Goal: Complete application form

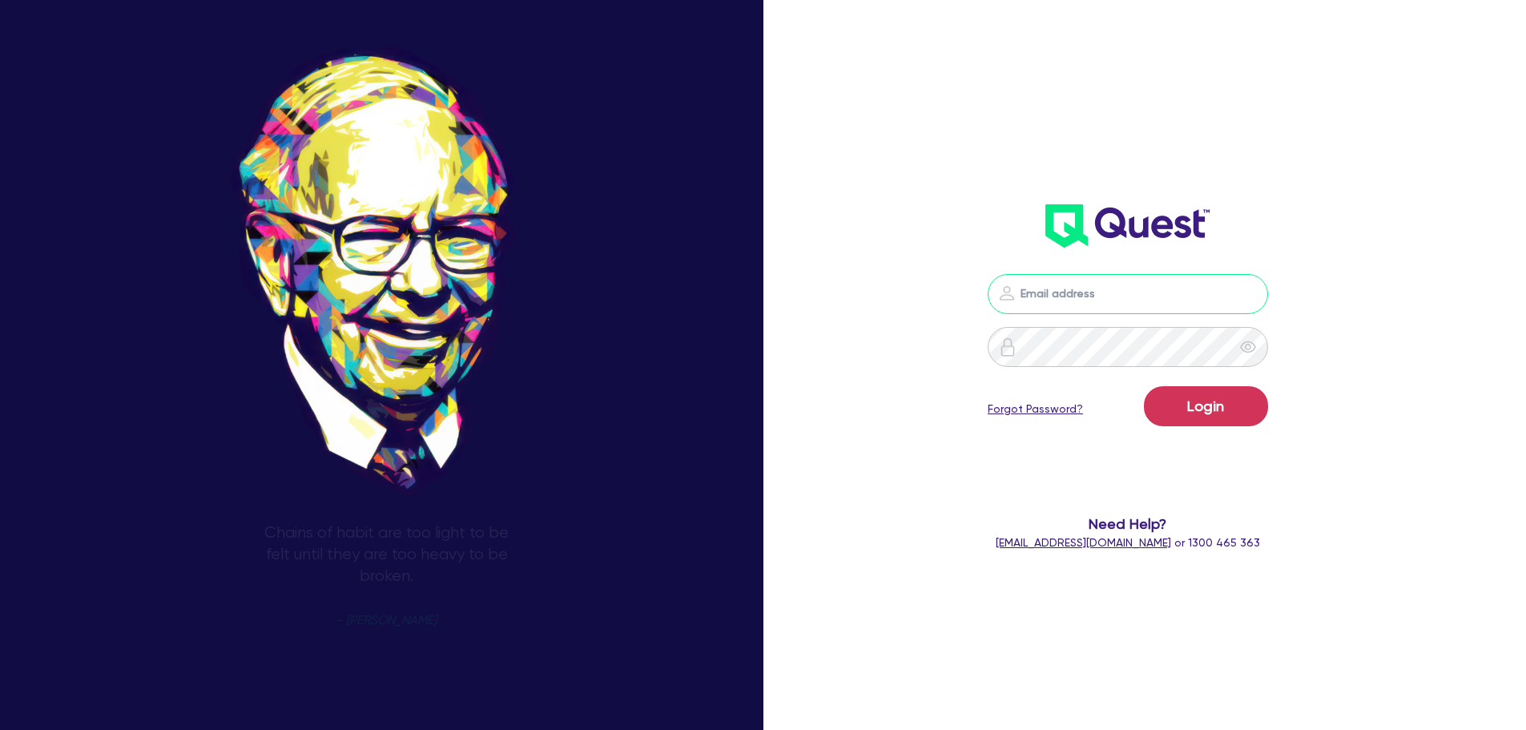
type input "nick.alembakis@quest.finance"
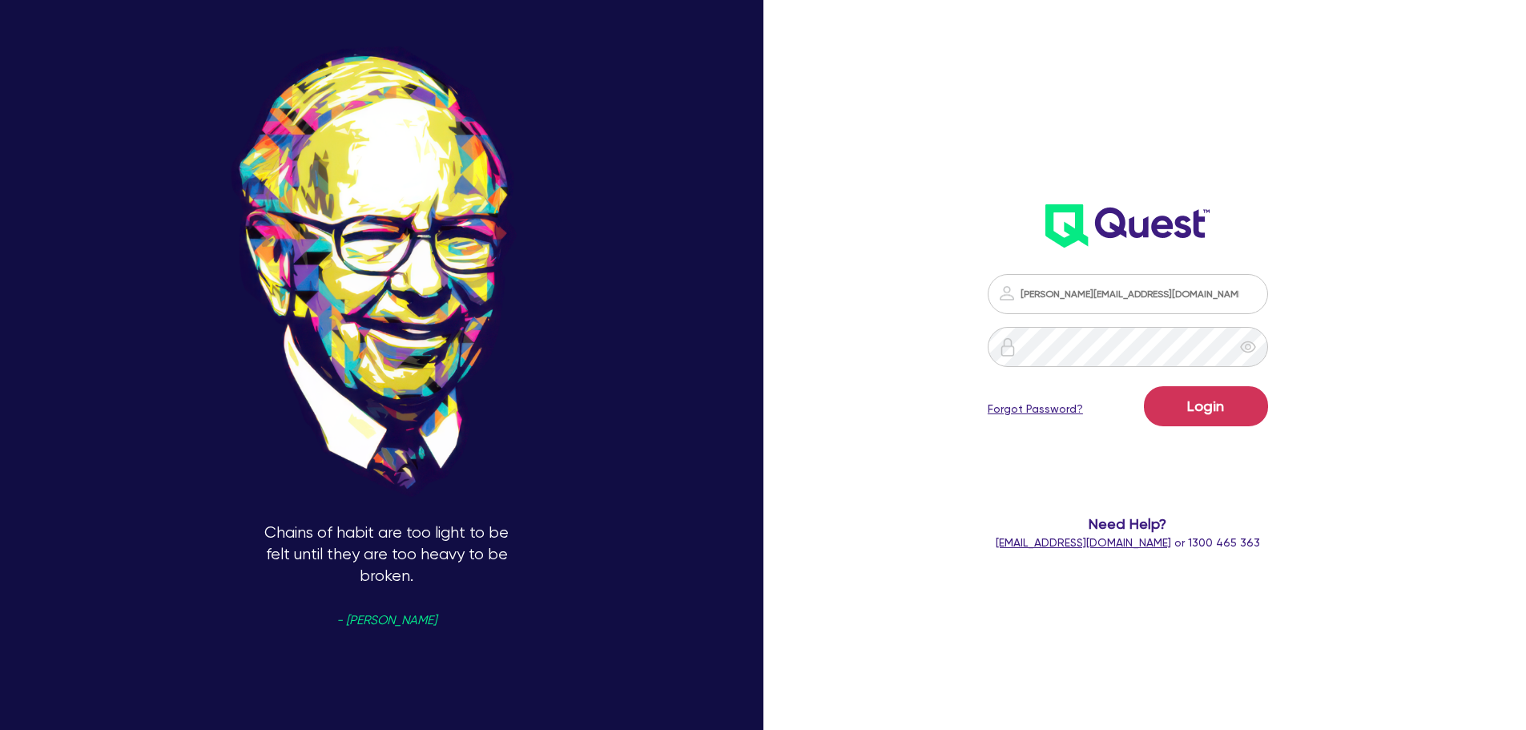
click at [1214, 426] on div "Login Forgot Password?" at bounding box center [1128, 409] width 280 height 46
click at [1213, 413] on button "Login" at bounding box center [1206, 406] width 124 height 40
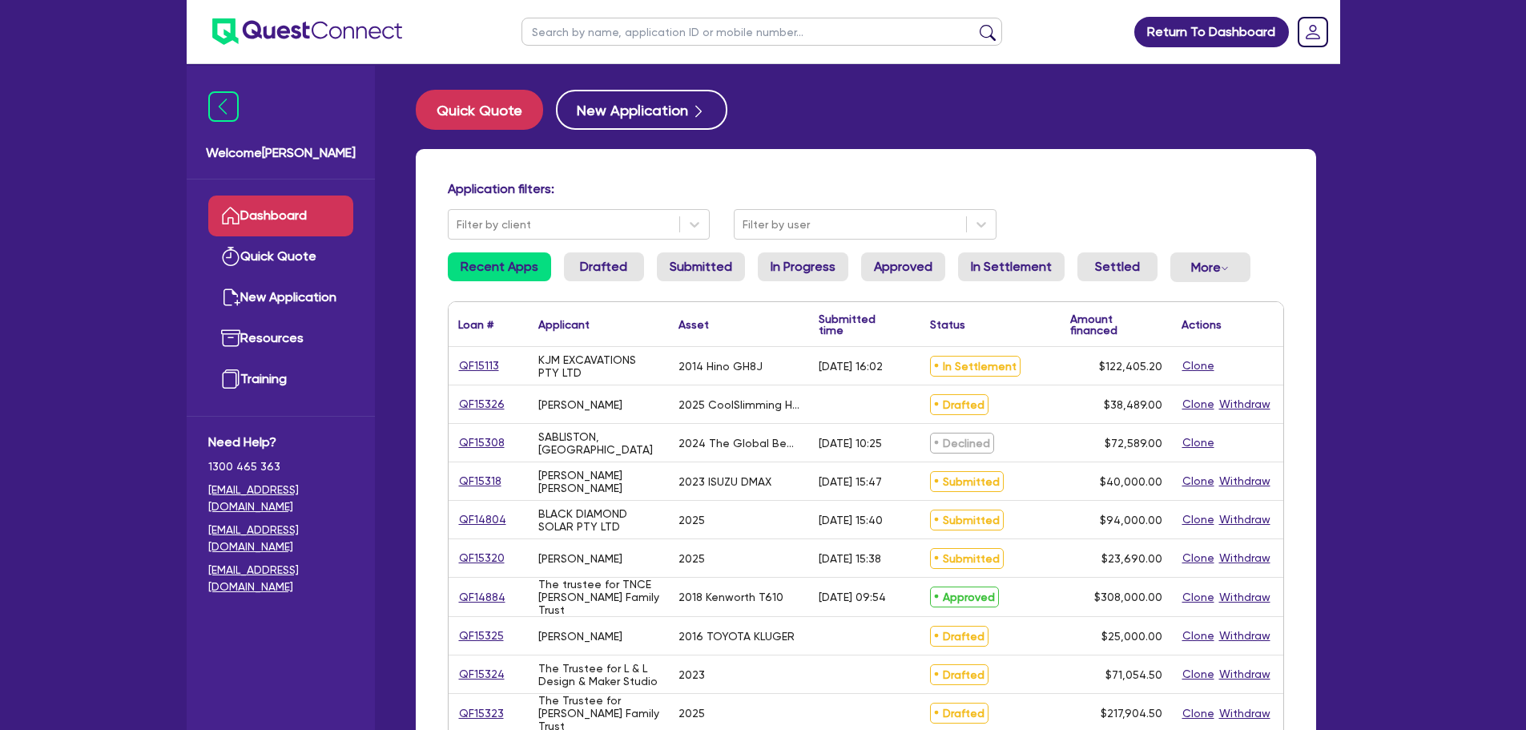
click at [626, 25] on input "text" at bounding box center [762, 32] width 481 height 28
paste input "QF15326"
type input "QF15326"
click at [975, 24] on button "submit" at bounding box center [988, 35] width 26 height 22
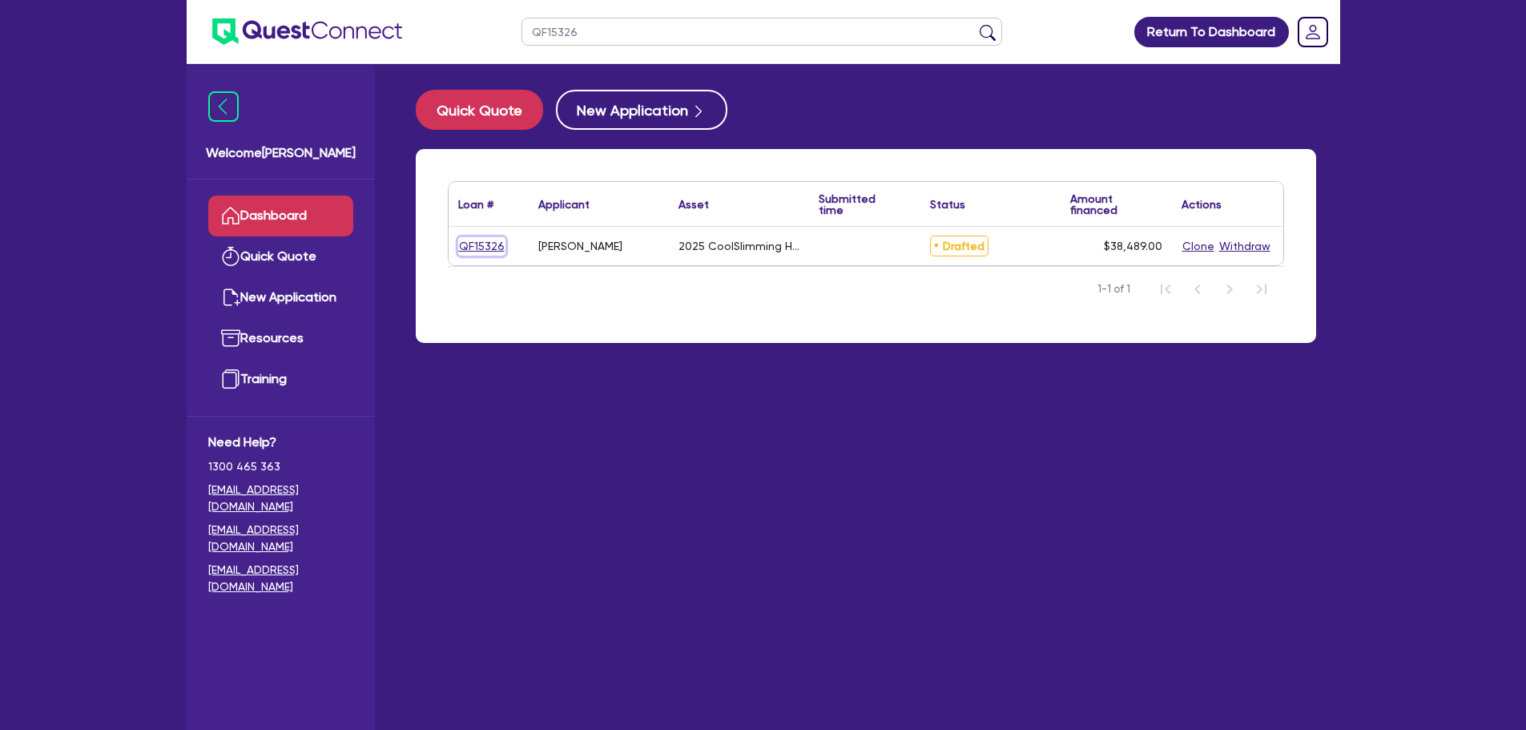
click at [481, 243] on link "QF15326" at bounding box center [481, 246] width 47 height 18
select select "TERTIARY_ASSETS"
select select "BEAUTY_EQUIPMENT"
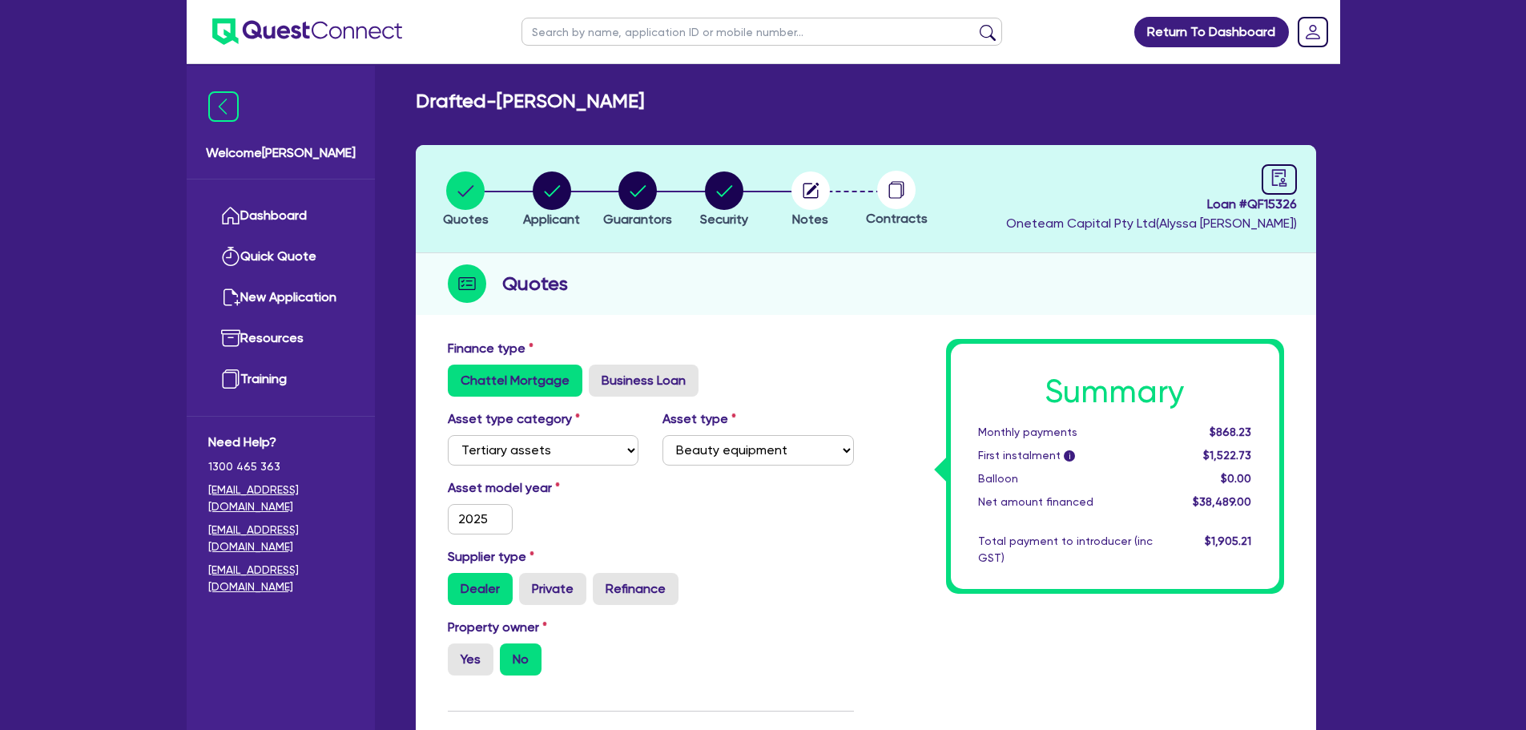
drag, startPoint x: 791, startPoint y: 298, endPoint x: 815, endPoint y: 272, distance: 35.1
click at [791, 297] on div "Quotes" at bounding box center [866, 284] width 901 height 62
click at [763, 201] on li "Security" at bounding box center [724, 199] width 87 height 56
click at [817, 200] on circle "button" at bounding box center [811, 190] width 38 height 38
select select "Other"
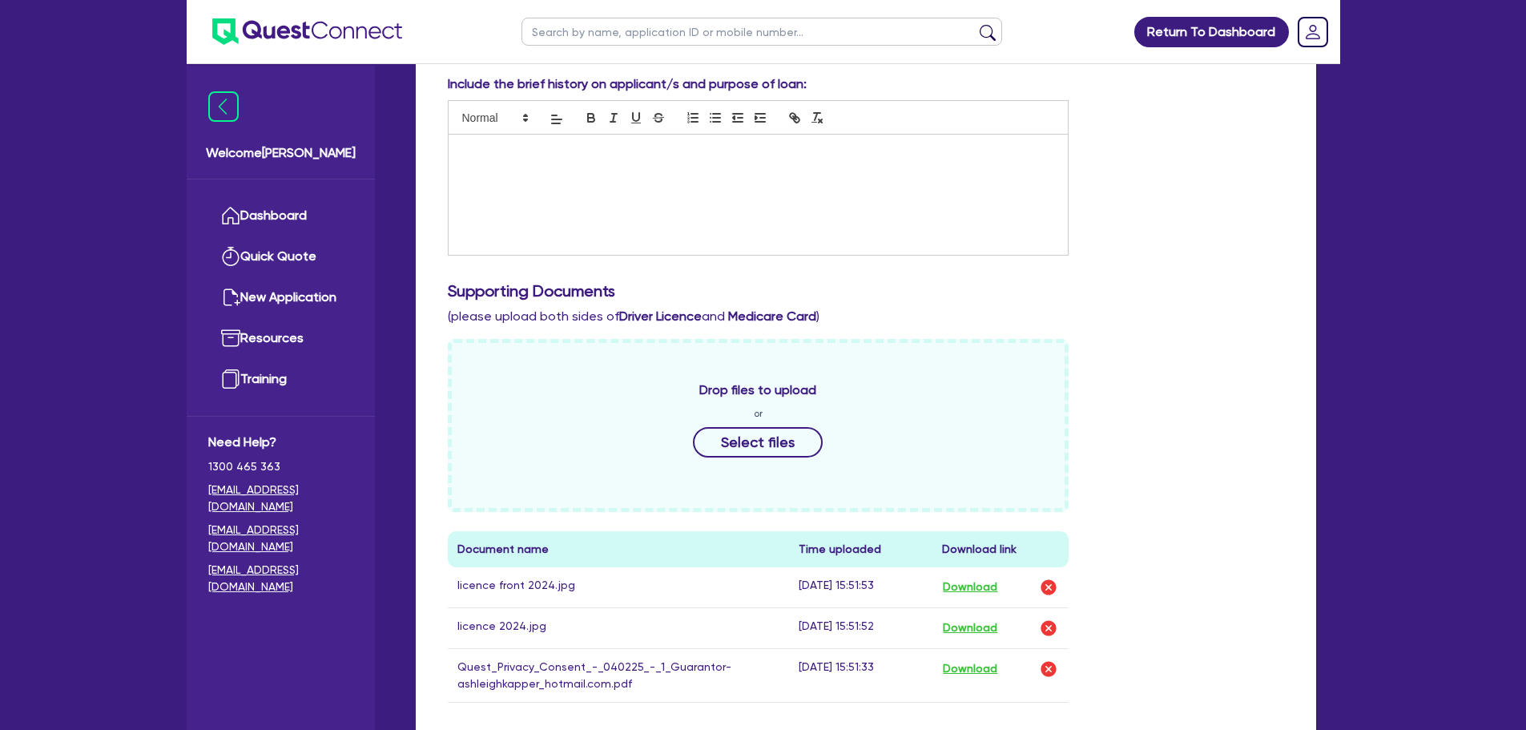
scroll to position [534, 0]
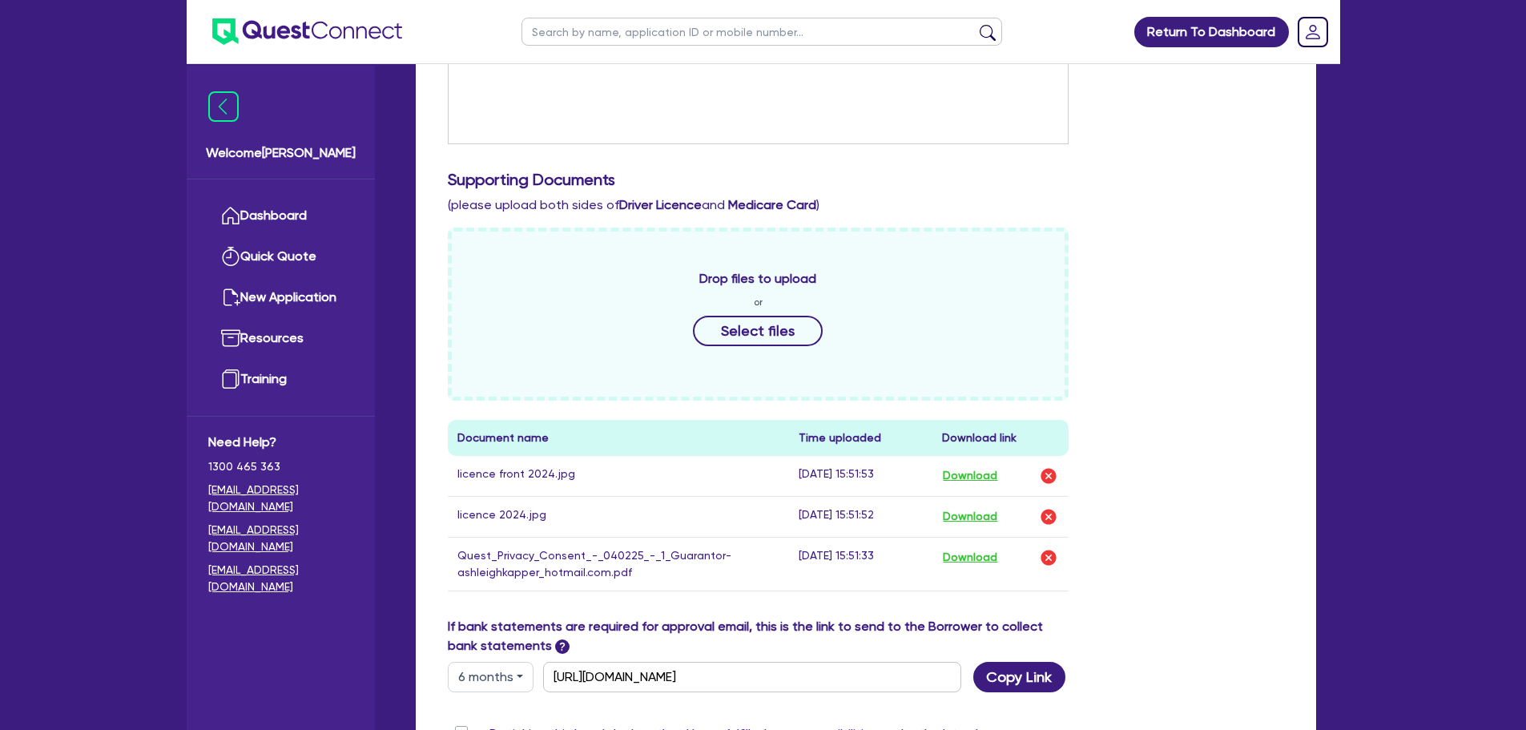
click at [976, 462] on td "Download" at bounding box center [1001, 476] width 136 height 41
click at [975, 469] on button "Download" at bounding box center [970, 476] width 56 height 21
click at [973, 510] on button "Download" at bounding box center [970, 516] width 56 height 21
click at [948, 550] on button "Download" at bounding box center [970, 557] width 56 height 21
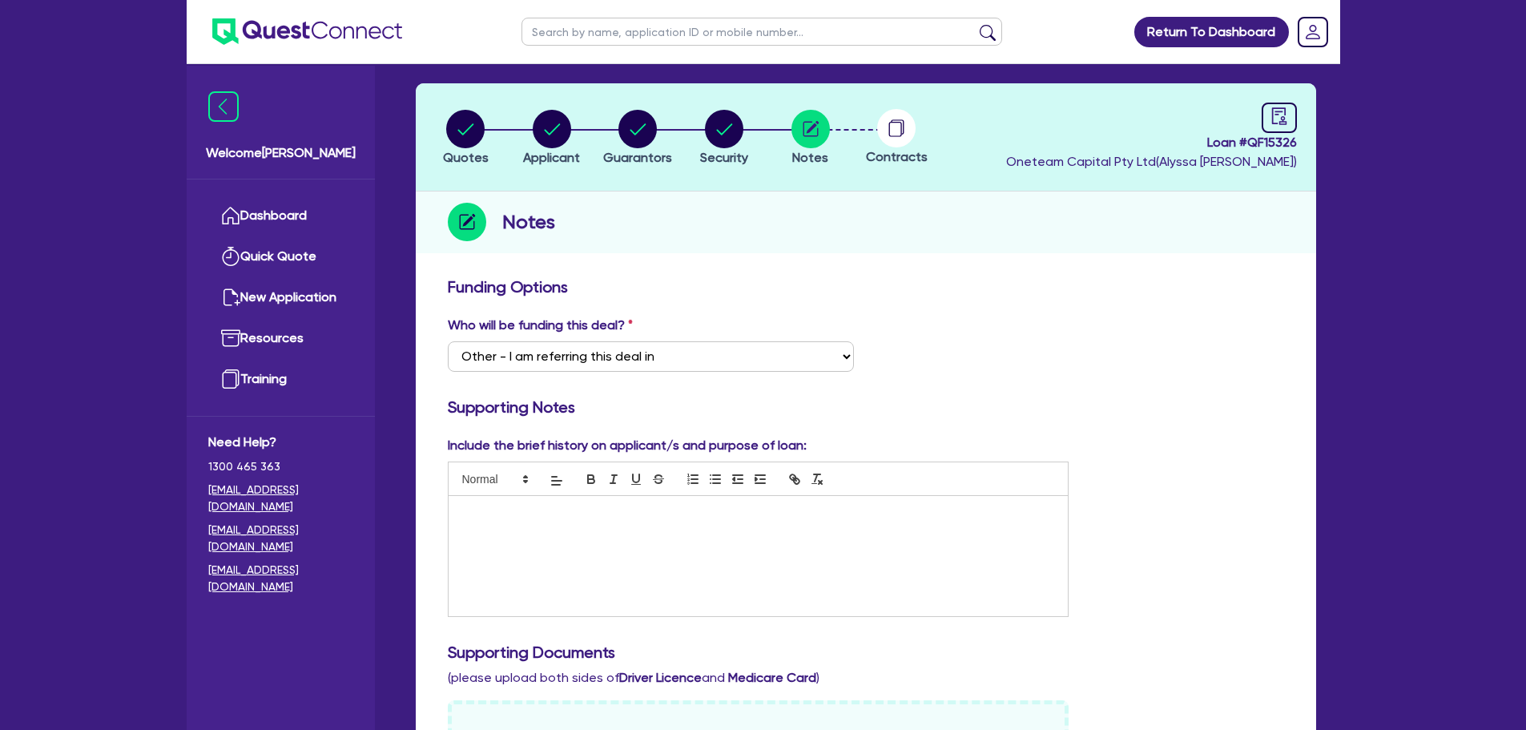
scroll to position [0, 0]
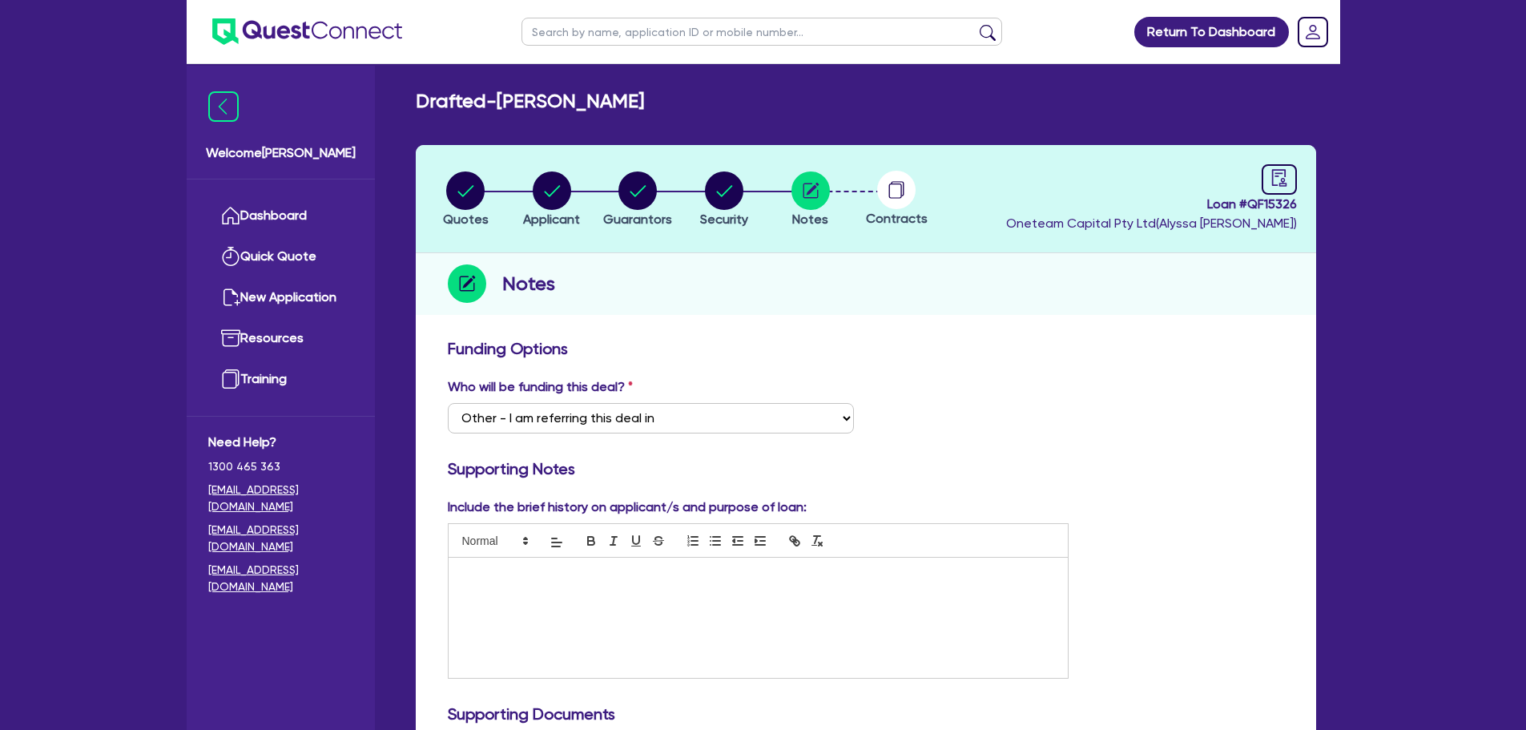
click at [1113, 525] on div "Include the brief history on applicant/s and purpose of loan:" at bounding box center [866, 595] width 861 height 194
drag, startPoint x: 962, startPoint y: 332, endPoint x: 914, endPoint y: 299, distance: 58.2
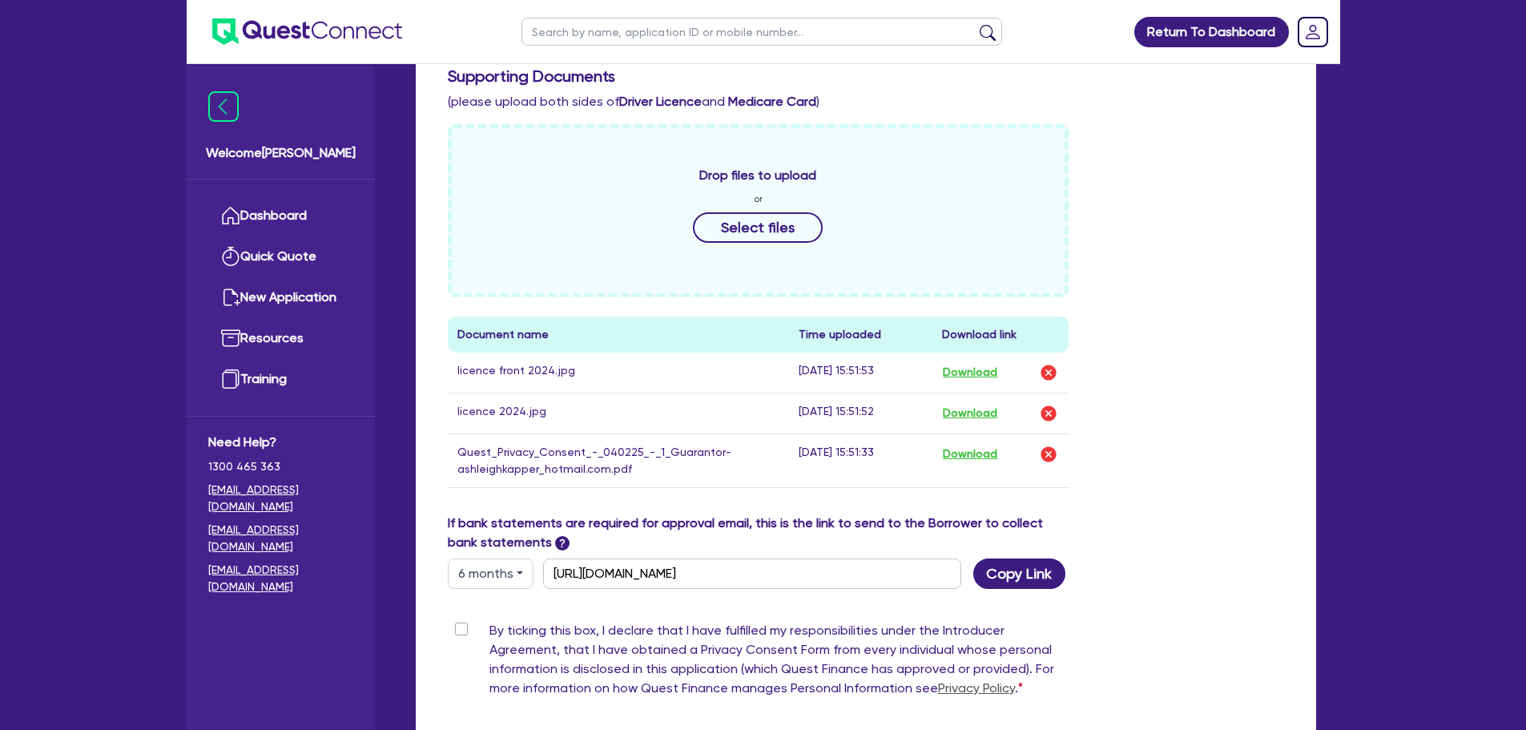
scroll to position [545, 0]
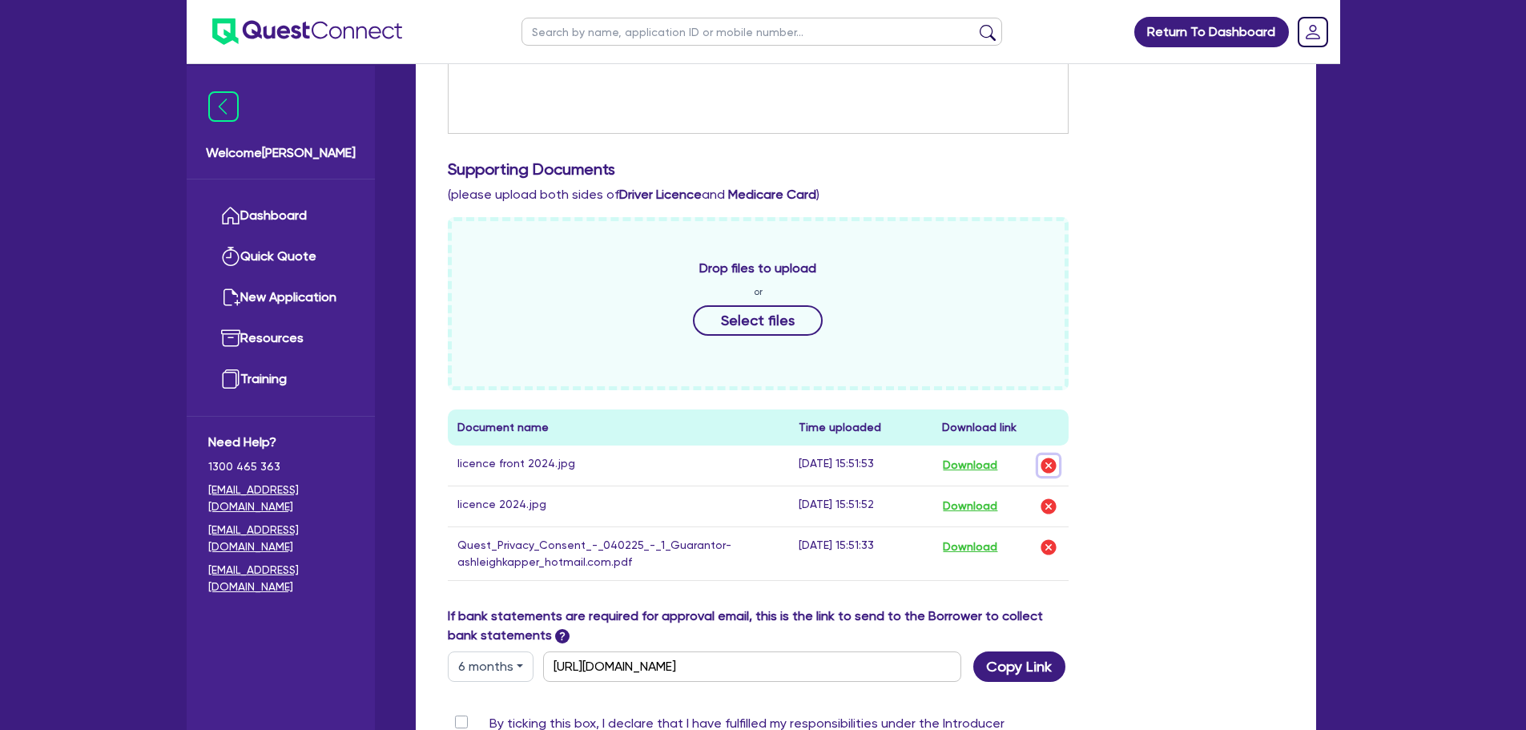
click at [1046, 471] on img "button" at bounding box center [1048, 465] width 19 height 19
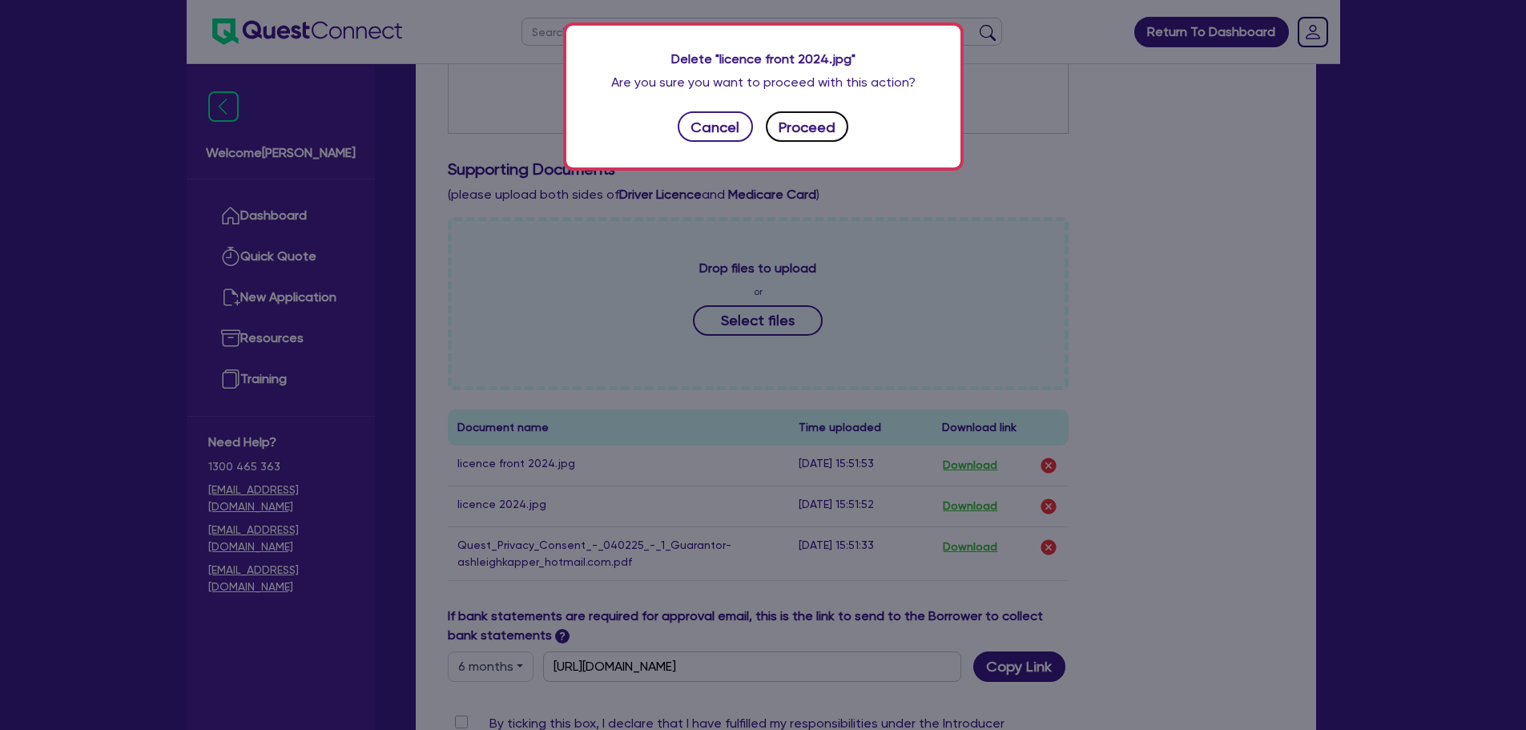
click at [816, 124] on button "Proceed" at bounding box center [807, 126] width 83 height 30
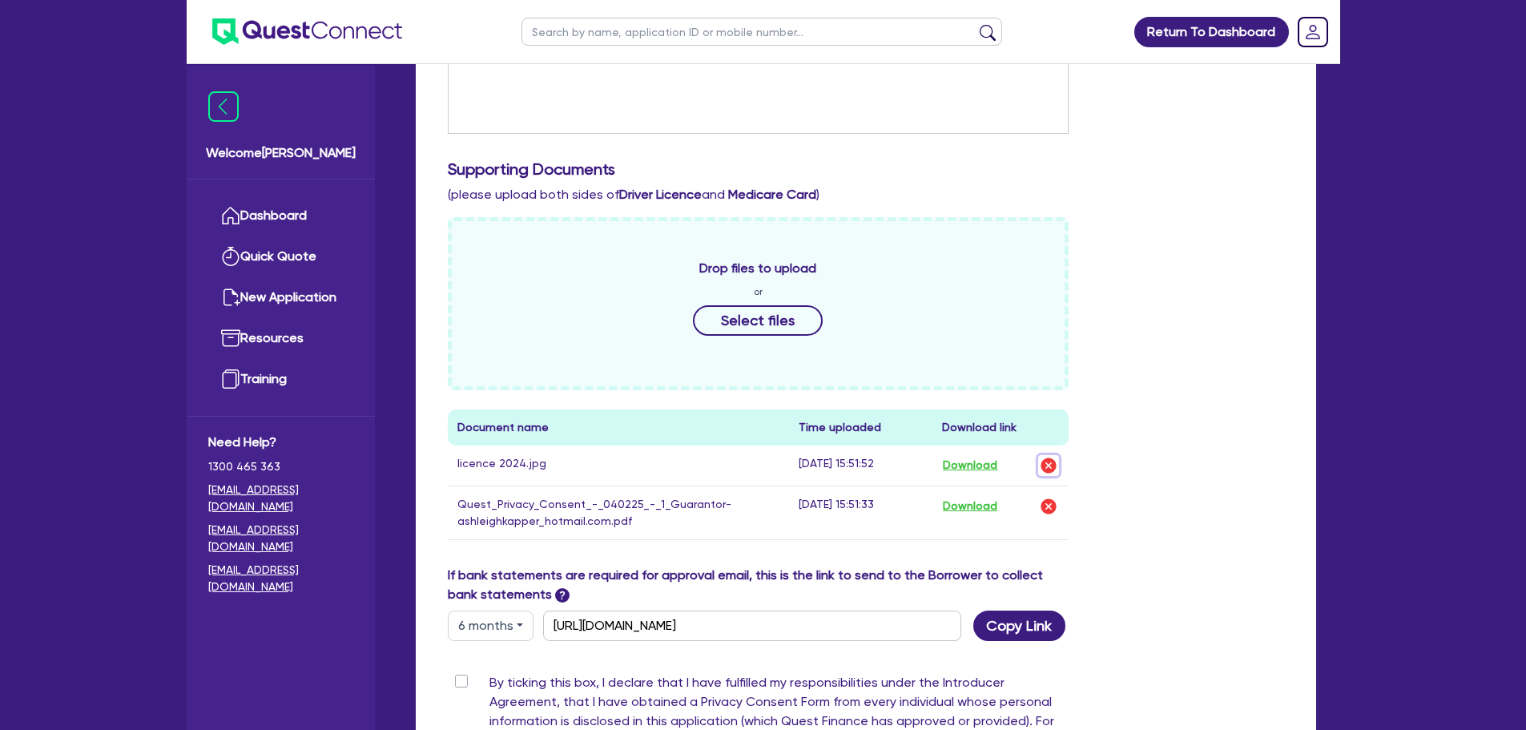
click at [1058, 470] on img "button" at bounding box center [1048, 465] width 19 height 19
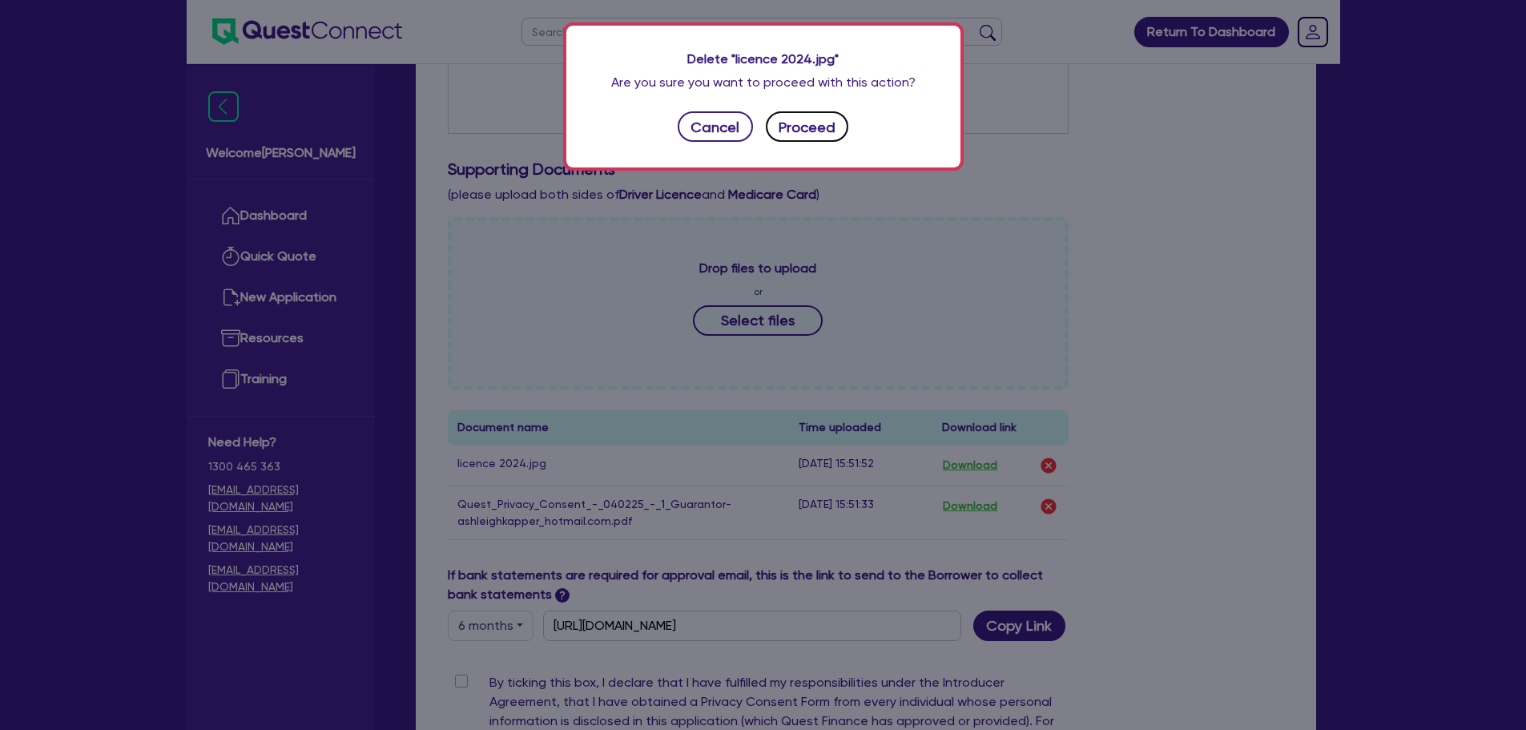
click at [836, 135] on button "Proceed" at bounding box center [807, 126] width 83 height 30
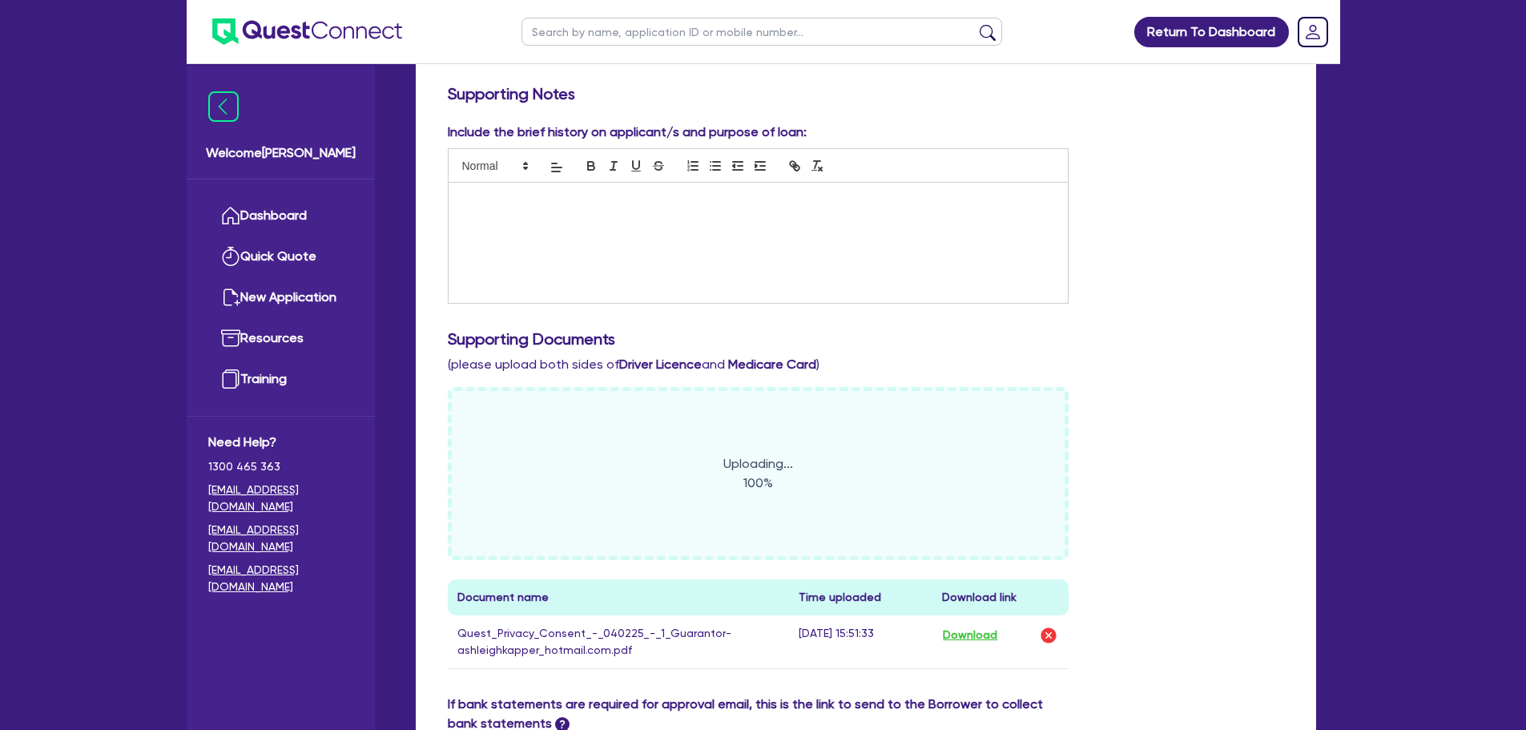
scroll to position [0, 0]
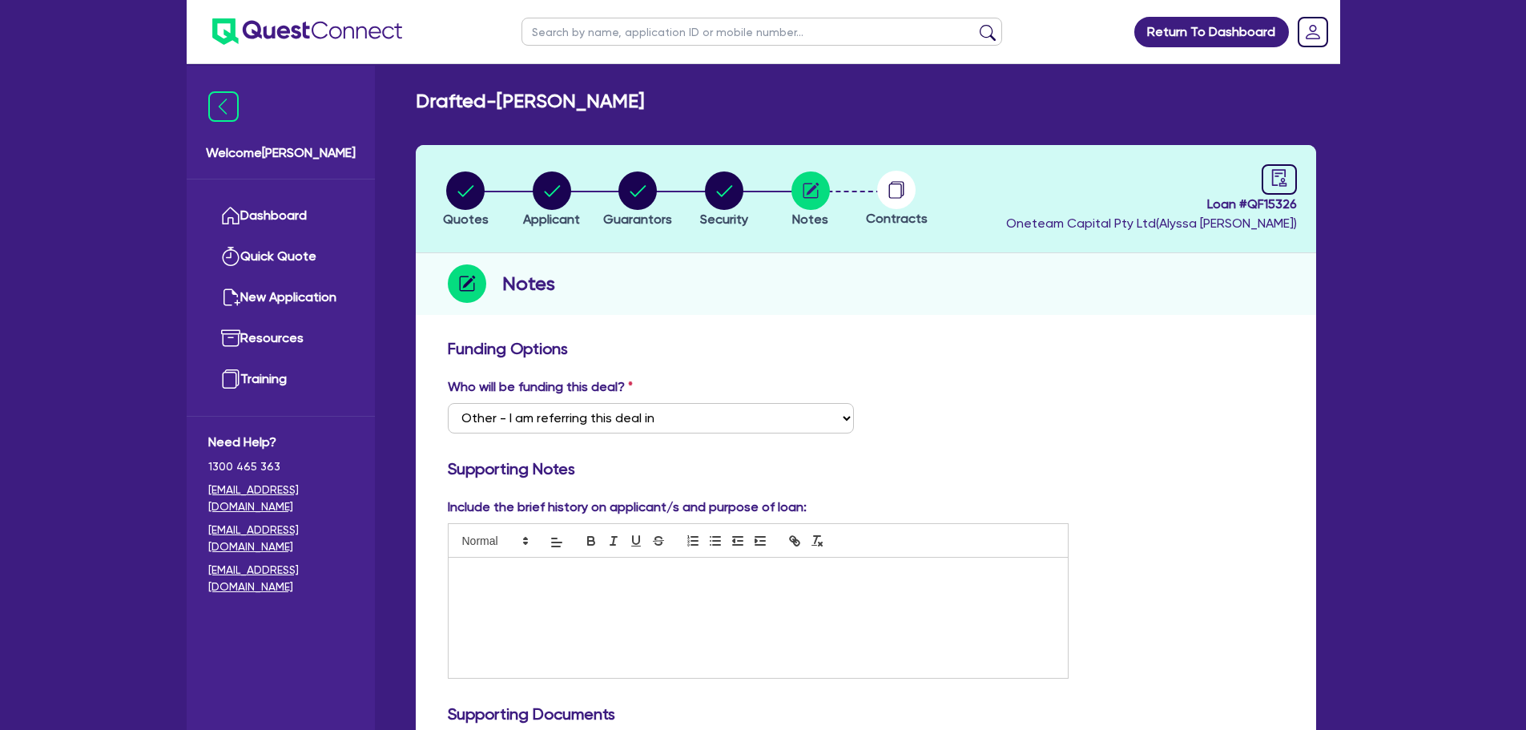
click at [1219, 418] on div "Who will be funding this deal? Select I want Quest to fund 100% I will fund 100…" at bounding box center [866, 411] width 861 height 69
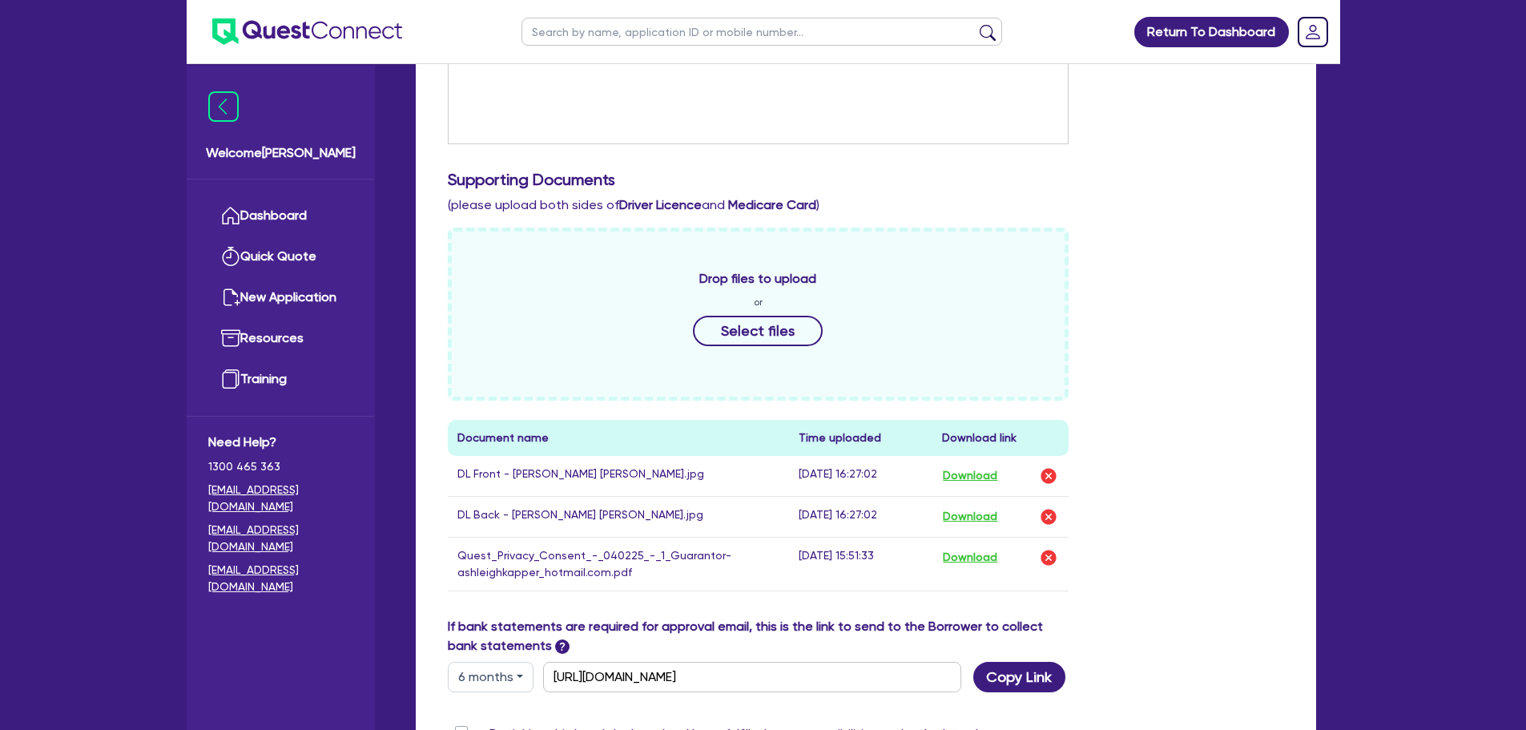
scroll to position [801, 0]
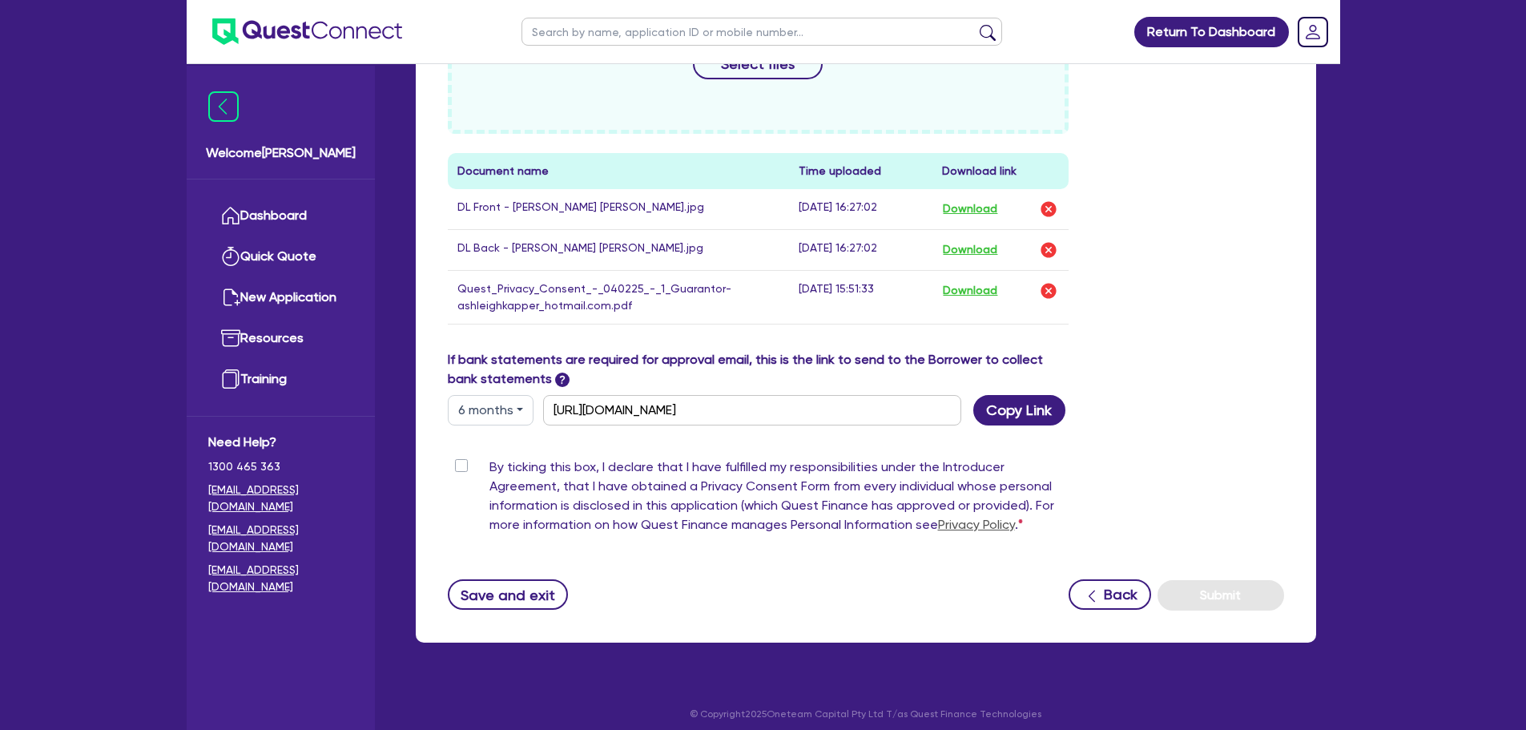
drag, startPoint x: 443, startPoint y: 469, endPoint x: 452, endPoint y: 469, distance: 8.8
click at [444, 469] on div "By ticking this box, I declare that I have fulfilled my responsibilities under …" at bounding box center [759, 498] width 646 height 83
click at [490, 468] on label "By ticking this box, I declare that I have fulfilled my responsibilities under …" at bounding box center [780, 498] width 580 height 83
click at [459, 468] on input "By ticking this box, I declare that I have fulfilled my responsibilities under …" at bounding box center [454, 464] width 13 height 15
checkbox input "true"
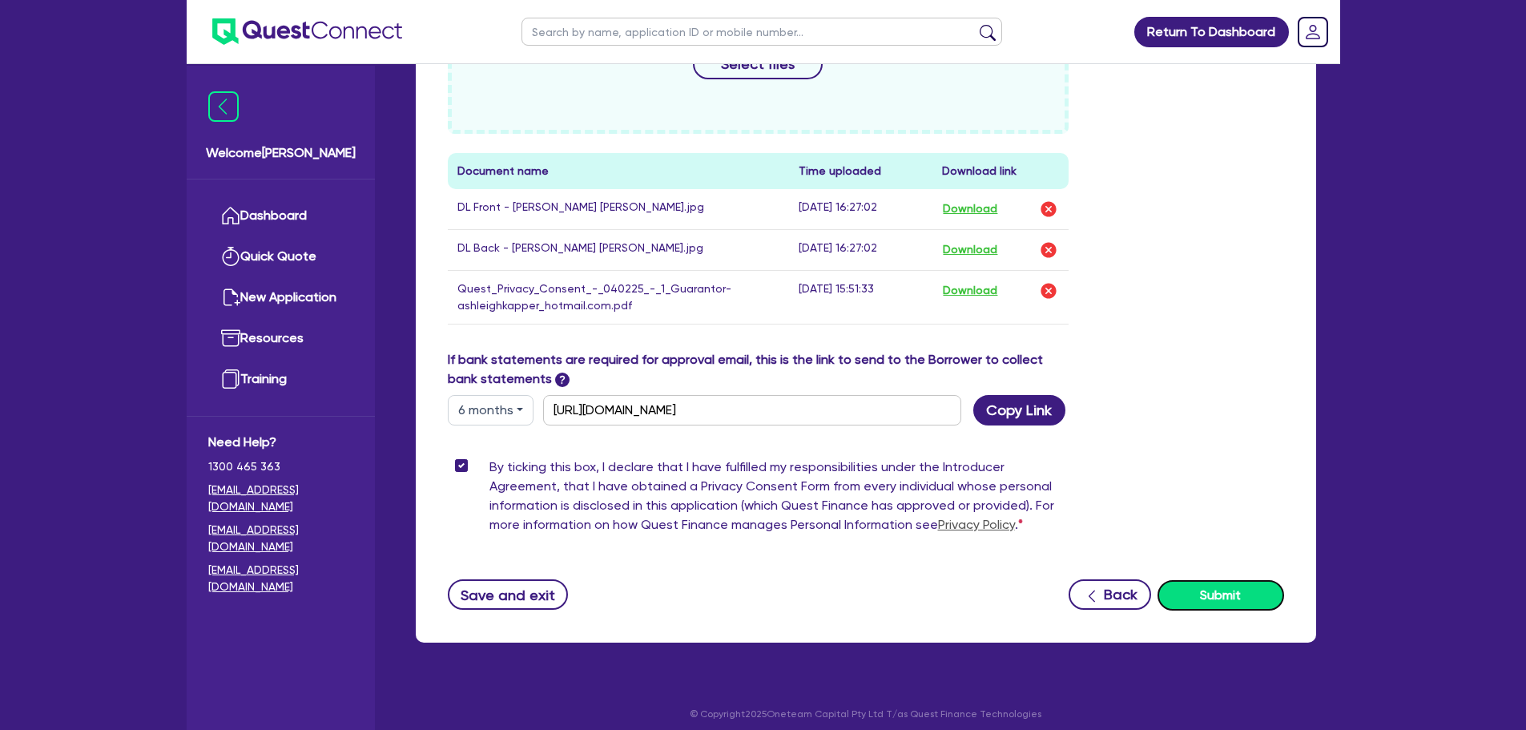
click at [1225, 591] on button "Submit" at bounding box center [1221, 595] width 127 height 30
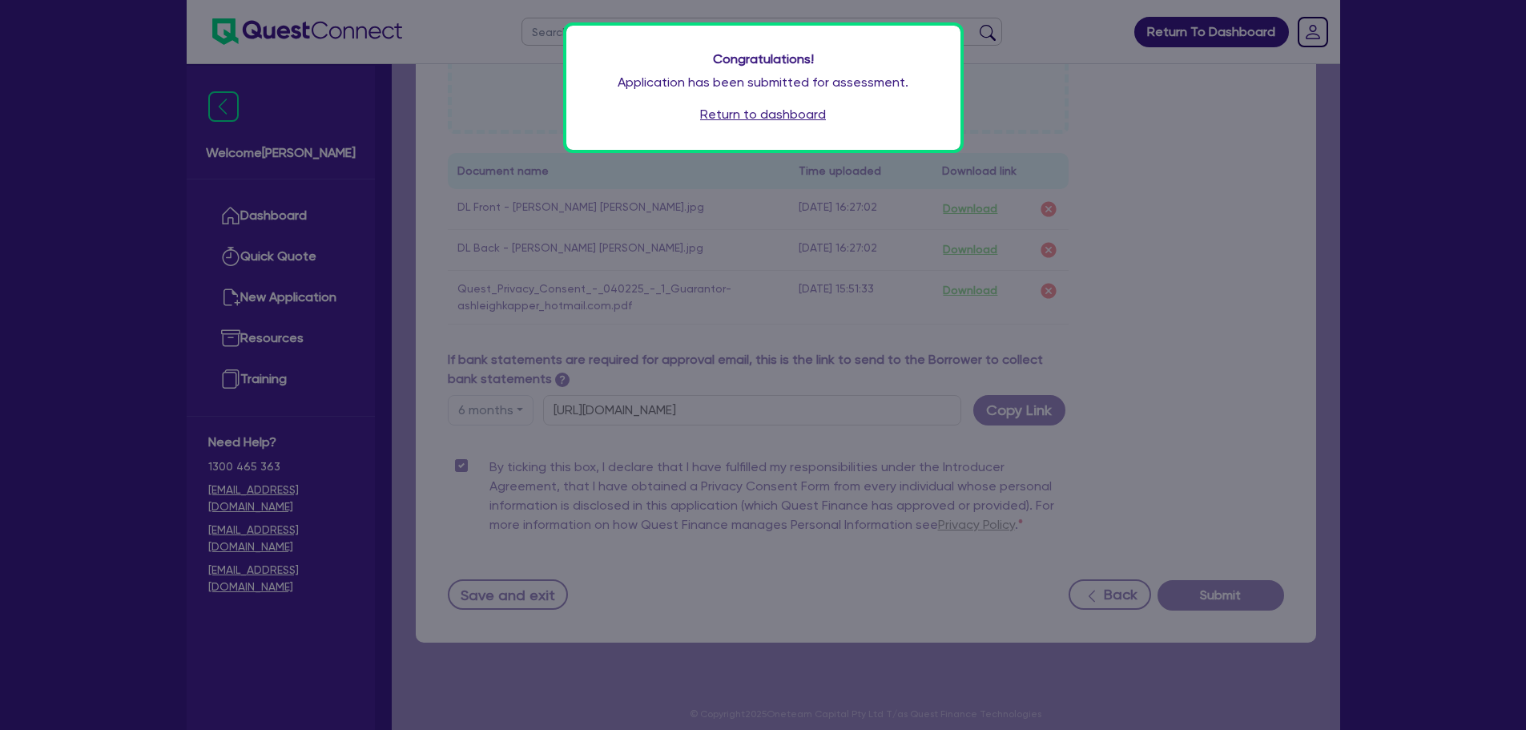
click at [795, 110] on link "Return to dashboard" at bounding box center [763, 114] width 126 height 19
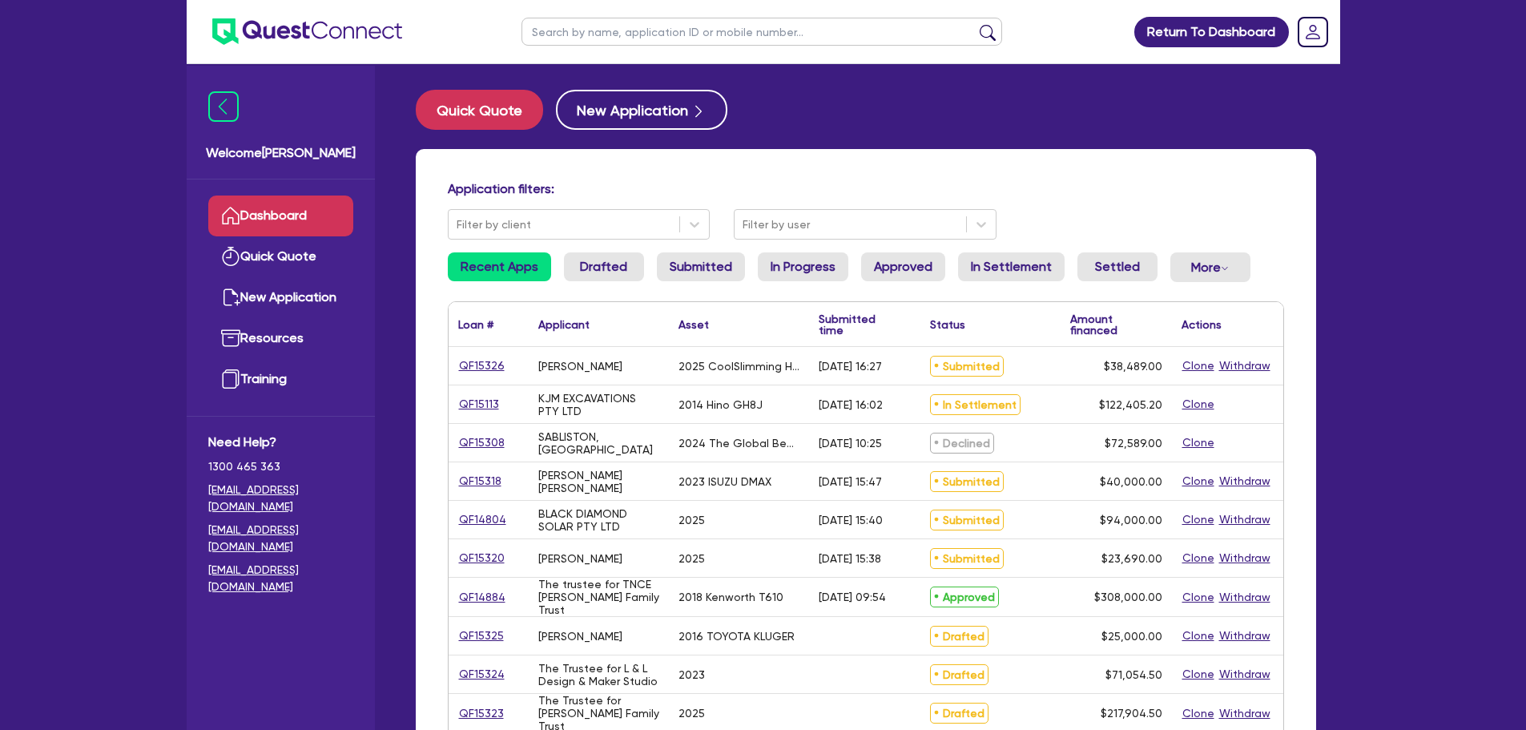
click at [877, 169] on div "Application filters: Filter by client Filter by user Recent Apps Drafted Submit…" at bounding box center [866, 673] width 901 height 1048
click at [639, 36] on input "text" at bounding box center [762, 32] width 481 height 28
